Goal: Task Accomplishment & Management: Complete application form

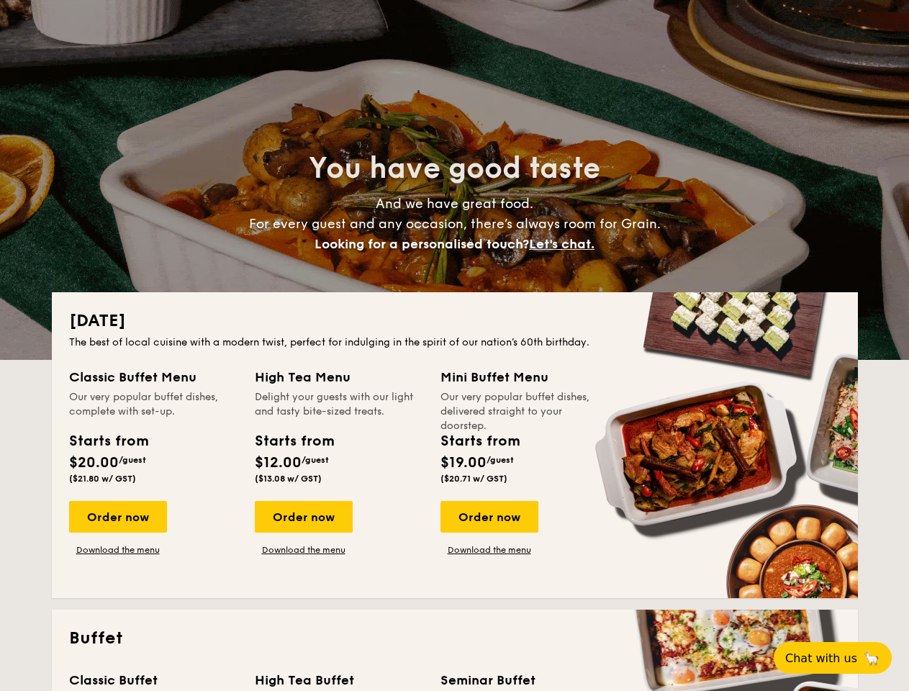
click at [454, 345] on div "The best of local cuisine with a modern twist, perfect for indulging in the spi…" at bounding box center [454, 342] width 771 height 14
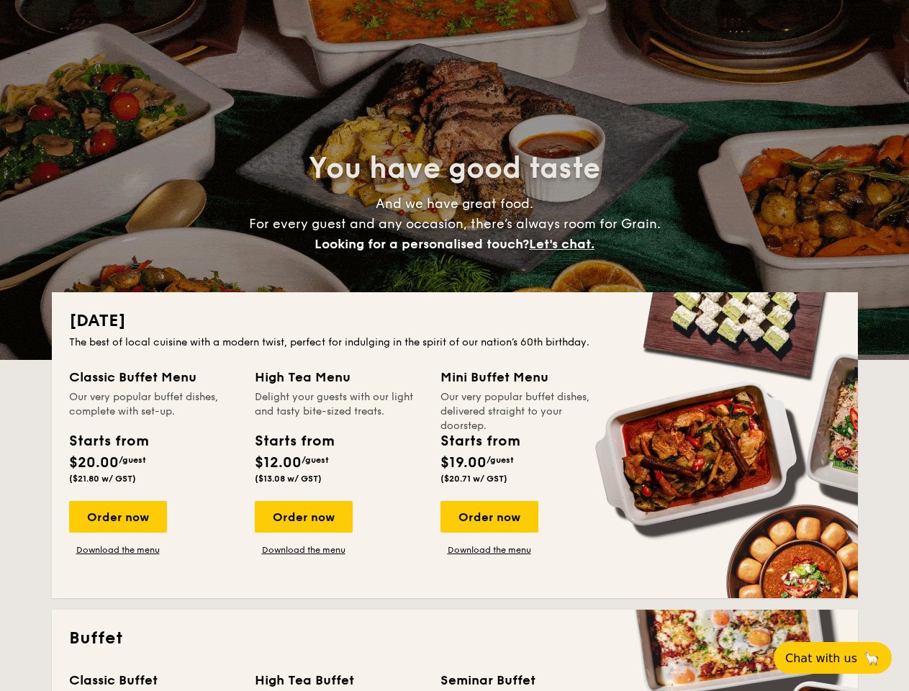
click at [566, 244] on span "Let's chat." at bounding box center [561, 244] width 65 height 16
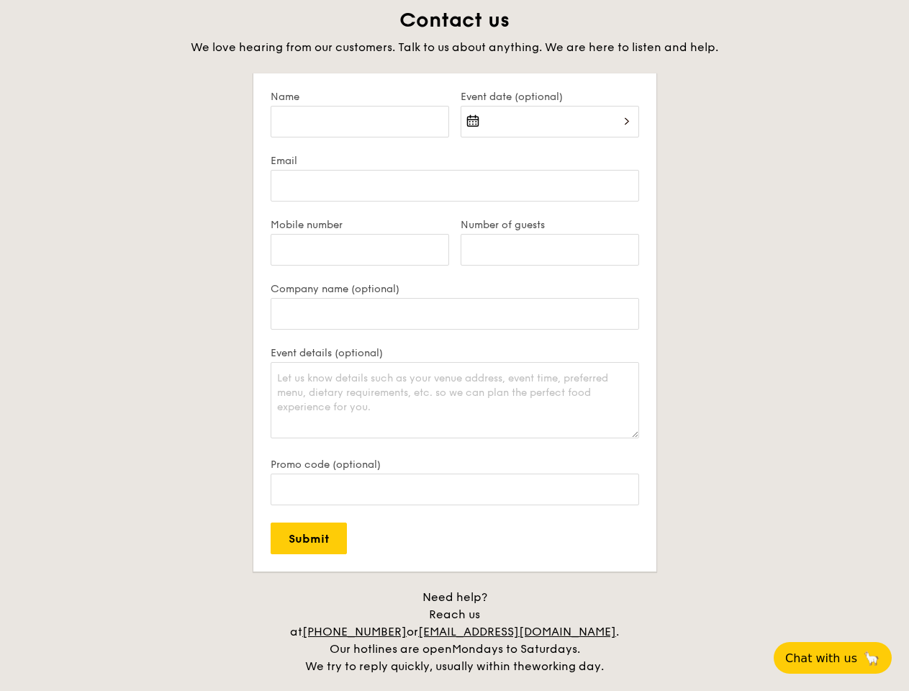
click at [489, 517] on div "Promo code (optional)" at bounding box center [455, 490] width 368 height 64
click at [841, 658] on span "Chat with us" at bounding box center [821, 658] width 72 height 14
